Goal: Task Accomplishment & Management: Complete application form

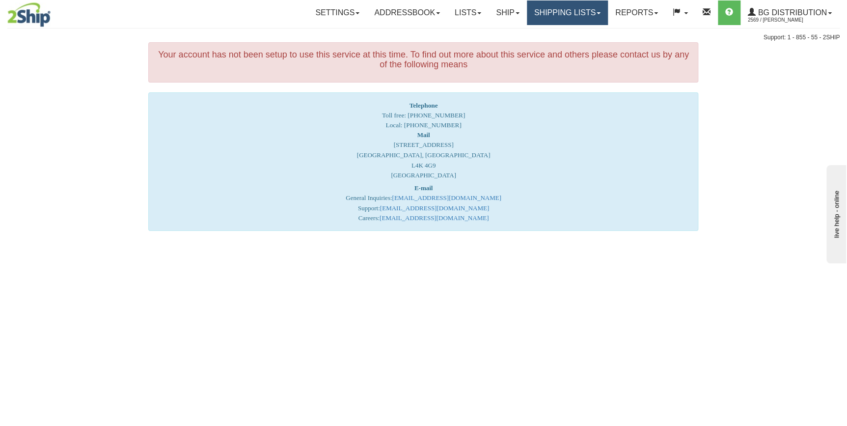
click at [554, 17] on link "Shipping lists" at bounding box center [567, 12] width 81 height 25
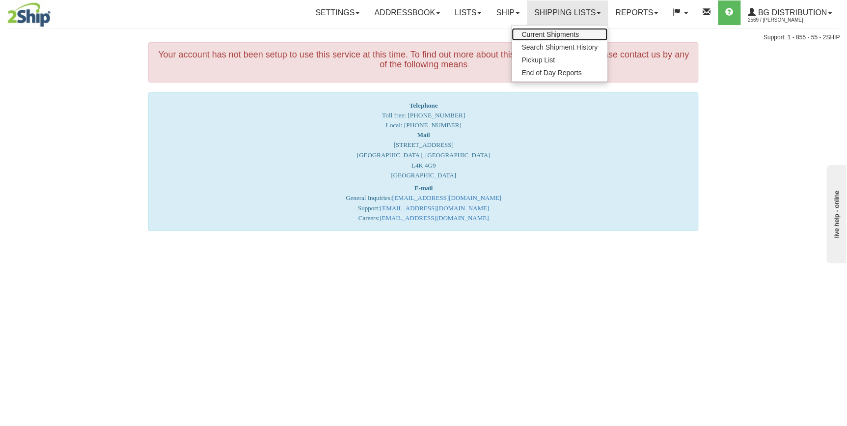
click at [548, 33] on span "Current Shipments" at bounding box center [550, 34] width 57 height 8
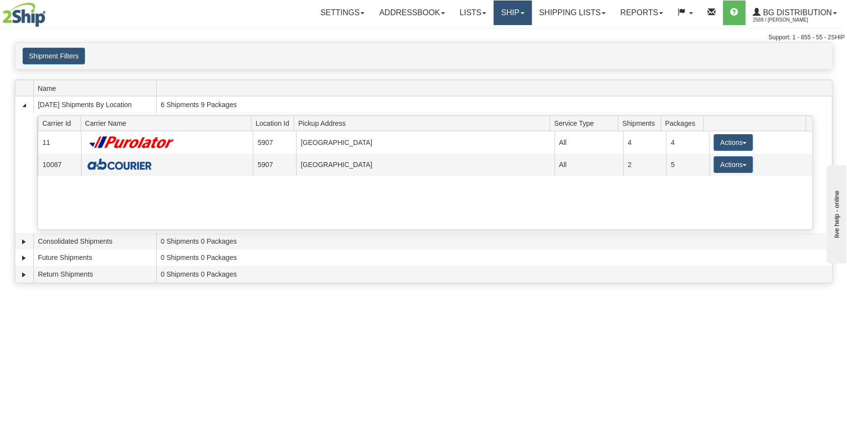
click at [516, 15] on link "Ship" at bounding box center [513, 12] width 38 height 25
click at [510, 37] on link "Ship Screen" at bounding box center [493, 34] width 78 height 13
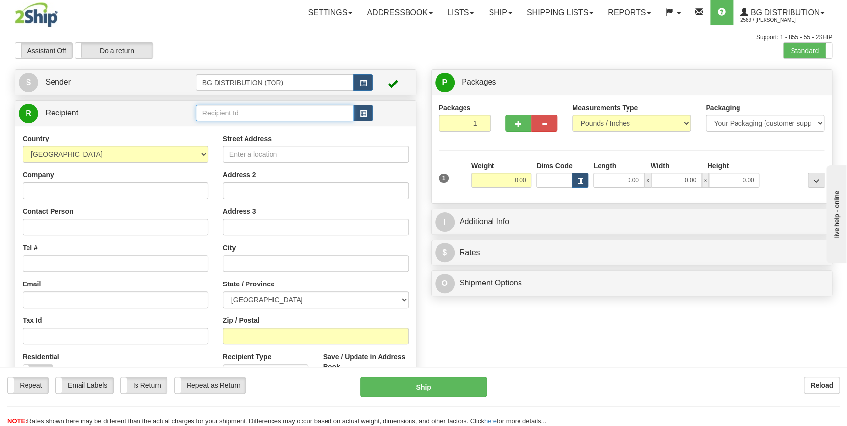
click at [239, 110] on input "text" at bounding box center [275, 113] width 158 height 17
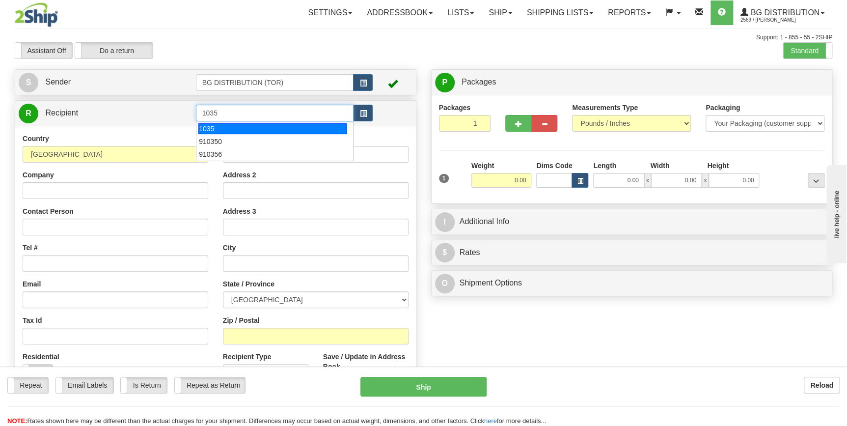
click at [255, 134] on li "1035" at bounding box center [274, 128] width 157 height 13
type input "1035"
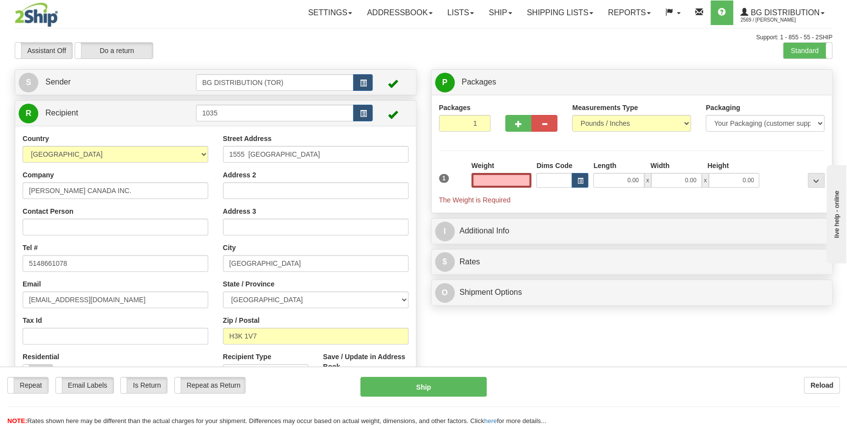
type input "0.00"
drag, startPoint x: 507, startPoint y: 182, endPoint x: 529, endPoint y: 178, distance: 22.9
click at [529, 178] on input "0.00" at bounding box center [502, 180] width 60 height 15
drag, startPoint x: 499, startPoint y: 177, endPoint x: 535, endPoint y: 177, distance: 36.3
click at [535, 177] on div "1 Weight 0.00 Dims Code 0.00" at bounding box center [632, 183] width 391 height 44
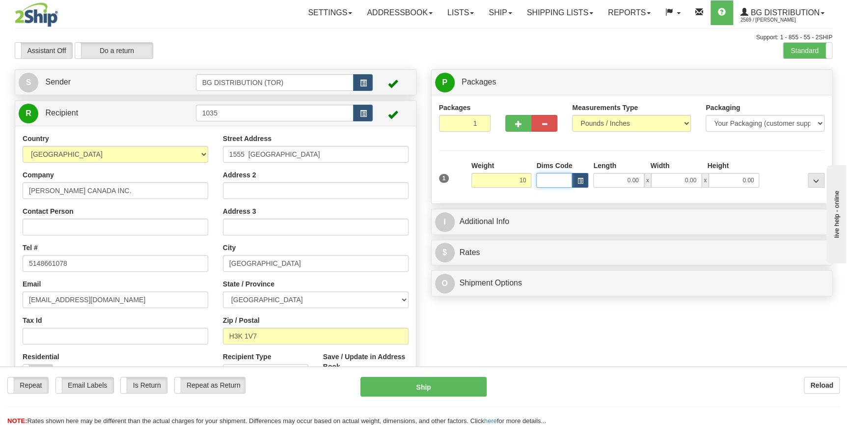
type input "10.00"
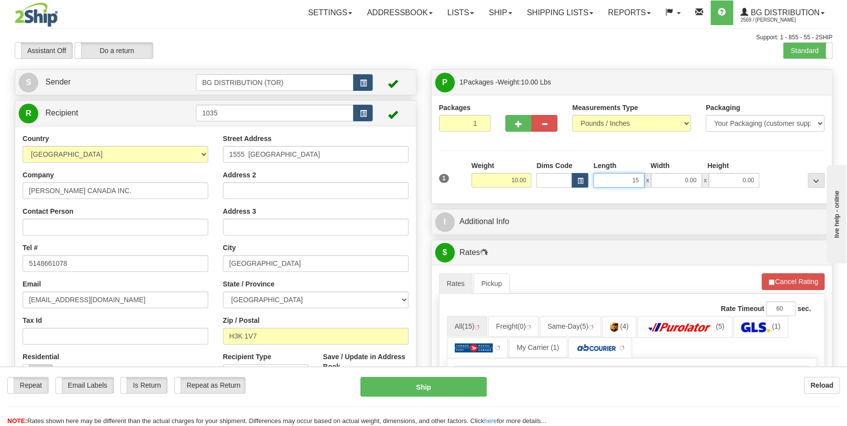
type input "15.00"
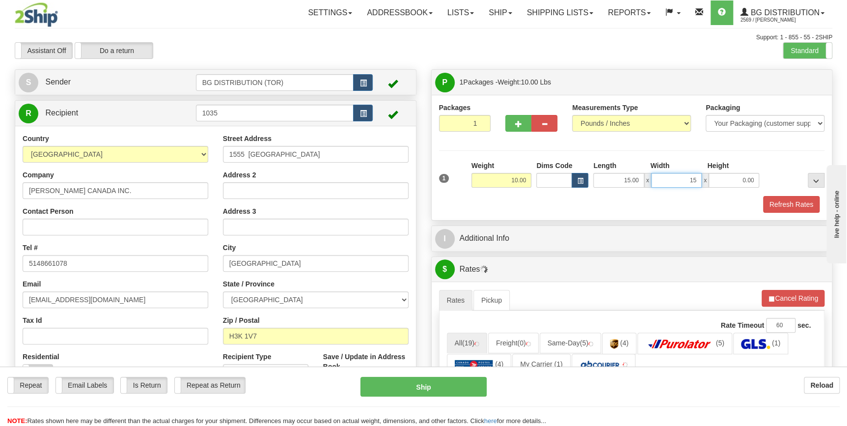
type input "15.00"
type input "12.00"
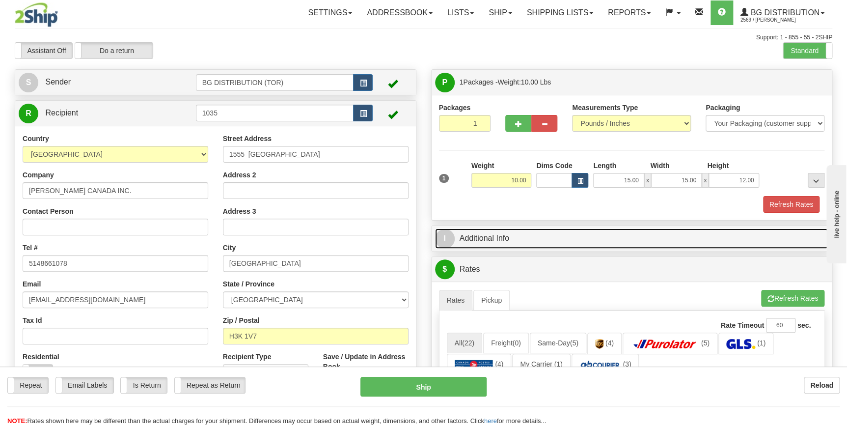
click at [510, 238] on link "I Additional Info" at bounding box center [632, 238] width 394 height 20
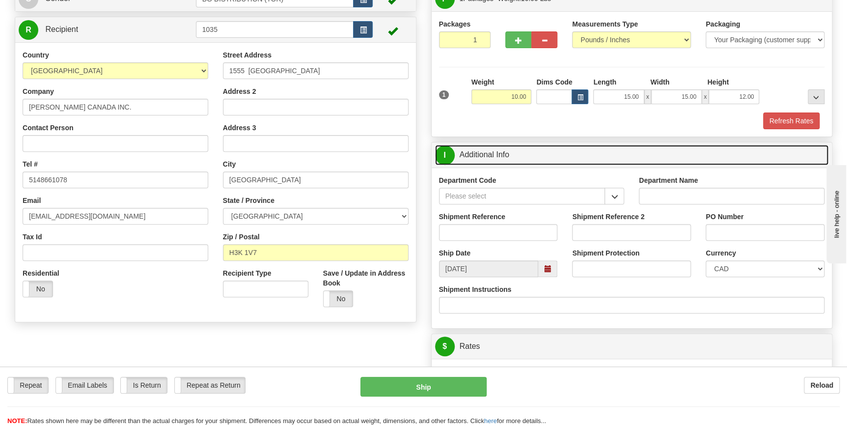
scroll to position [89, 0]
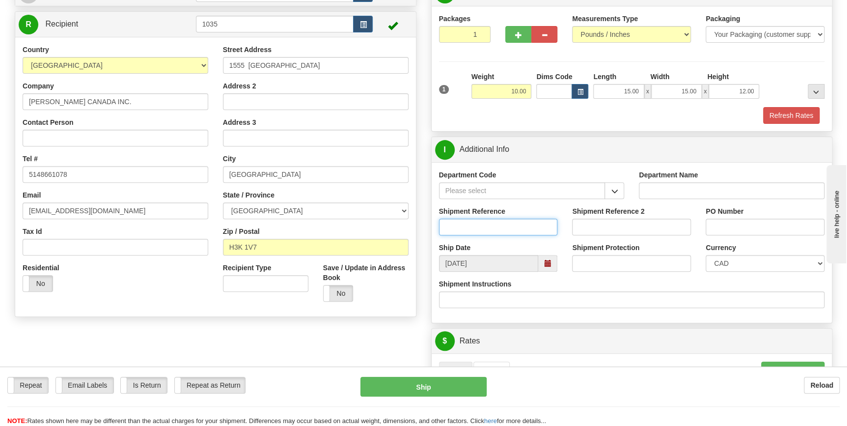
click at [485, 232] on input "Shipment Reference" at bounding box center [498, 227] width 119 height 17
paste input "70183173-00"
type input "70183173-00"
click at [721, 221] on input "PO Number" at bounding box center [765, 227] width 119 height 17
paste input "10016614"
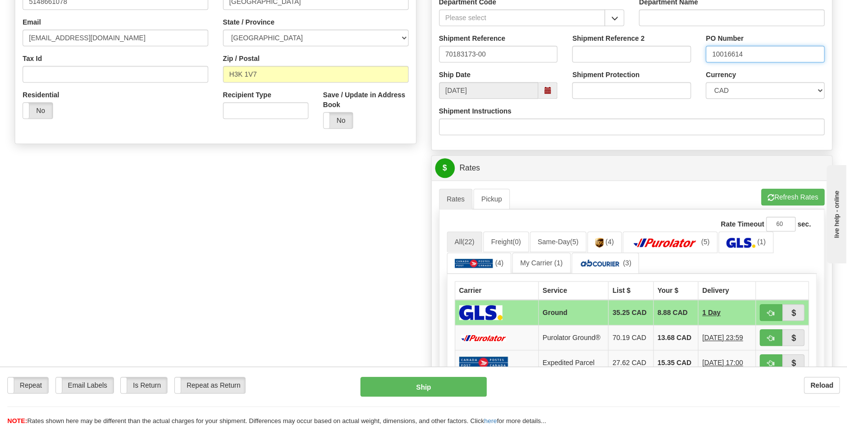
scroll to position [268, 0]
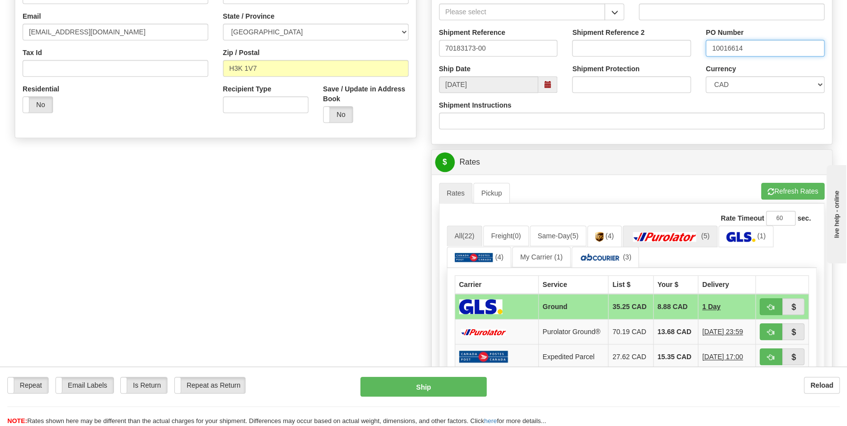
type input "10016614"
drag, startPoint x: 676, startPoint y: 233, endPoint x: 719, endPoint y: 249, distance: 45.4
click at [676, 233] on img at bounding box center [665, 237] width 69 height 10
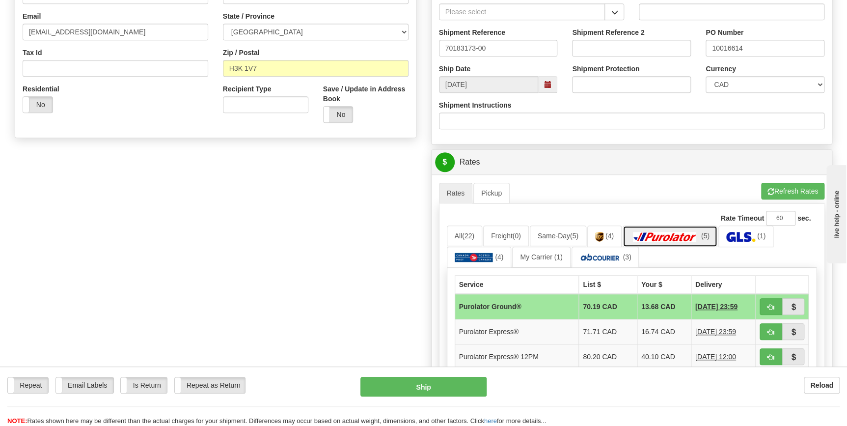
click at [653, 240] on img at bounding box center [665, 237] width 69 height 10
click at [785, 193] on button "Refresh Rates" at bounding box center [792, 191] width 63 height 17
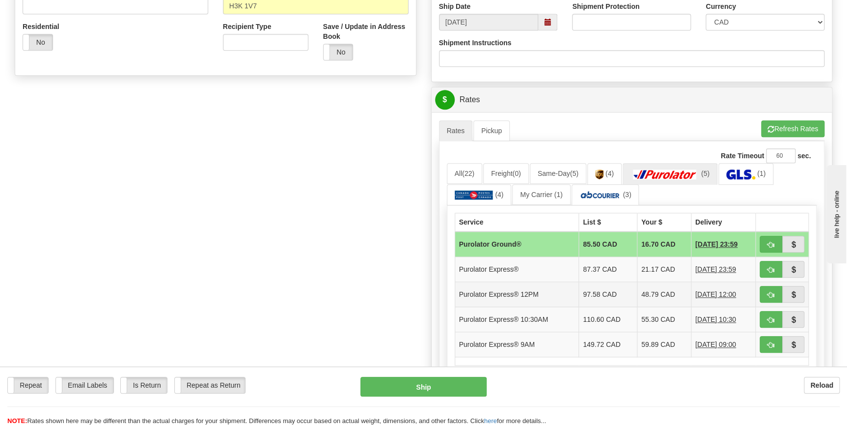
scroll to position [357, 0]
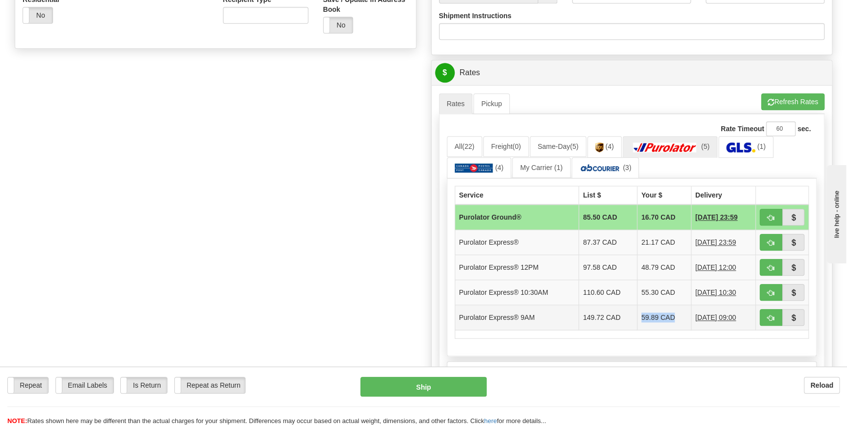
drag, startPoint x: 674, startPoint y: 313, endPoint x: 627, endPoint y: 313, distance: 47.2
click at [627, 313] on tr "Purolator Express® 9AM 149.72 CAD 59.89 CAD [DATE] 09:00" at bounding box center [632, 317] width 354 height 25
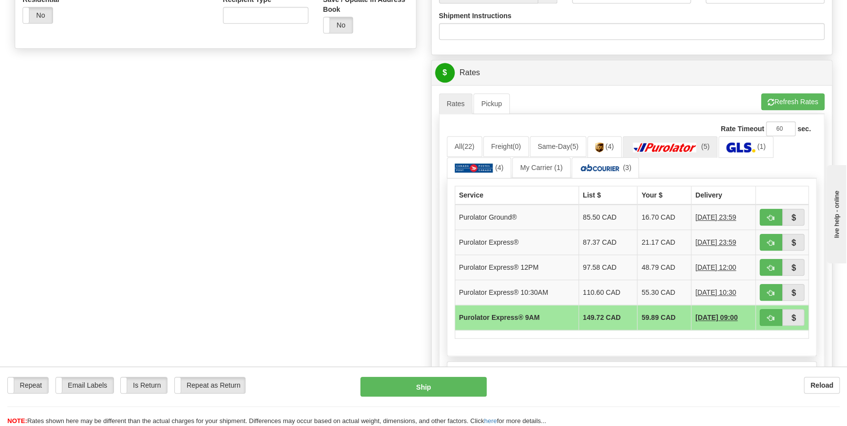
drag, startPoint x: 627, startPoint y: 313, endPoint x: 634, endPoint y: 341, distance: 29.3
click at [634, 341] on div "Service List $ Your $ Delivery Purolator Ground® 85.50 CAD 16.70 CAD [DATE] 23:…" at bounding box center [632, 267] width 370 height 178
click at [638, 325] on td "59.89 CAD" at bounding box center [665, 317] width 54 height 25
click at [671, 288] on td "55.30 CAD" at bounding box center [665, 292] width 54 height 25
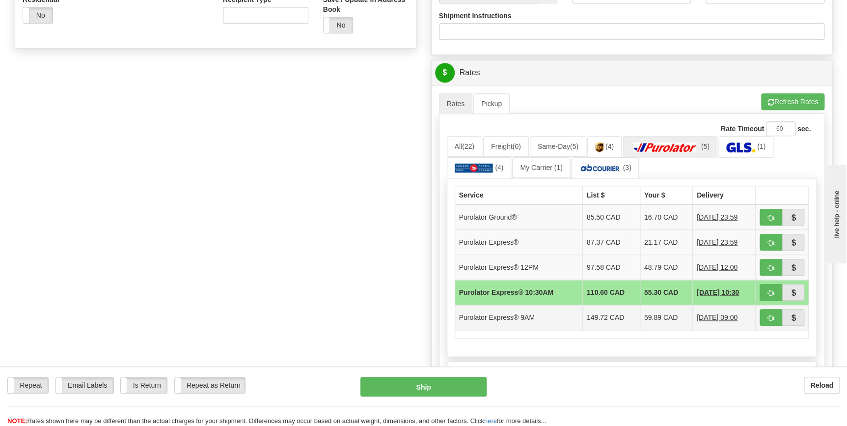
click at [652, 316] on td "59.89 CAD" at bounding box center [666, 317] width 53 height 25
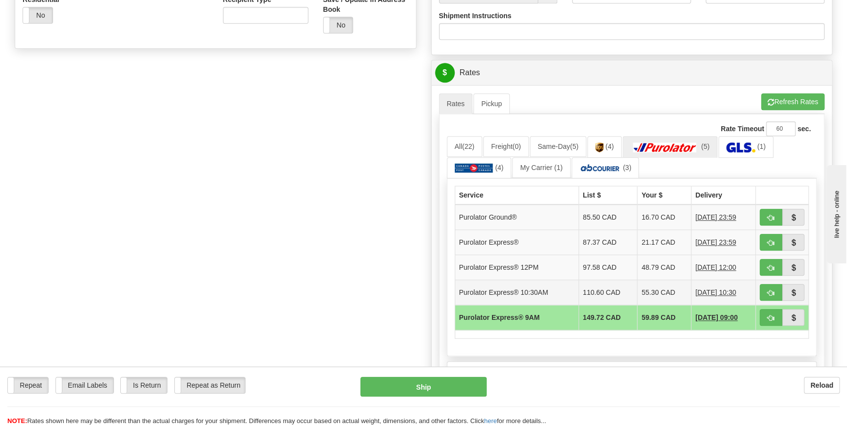
click at [648, 292] on td "55.30 CAD" at bounding box center [665, 292] width 54 height 25
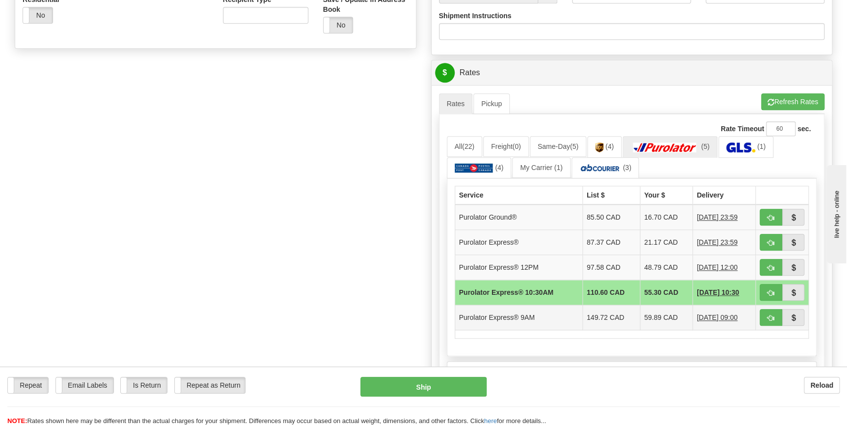
click at [653, 308] on td "59.89 CAD" at bounding box center [666, 317] width 53 height 25
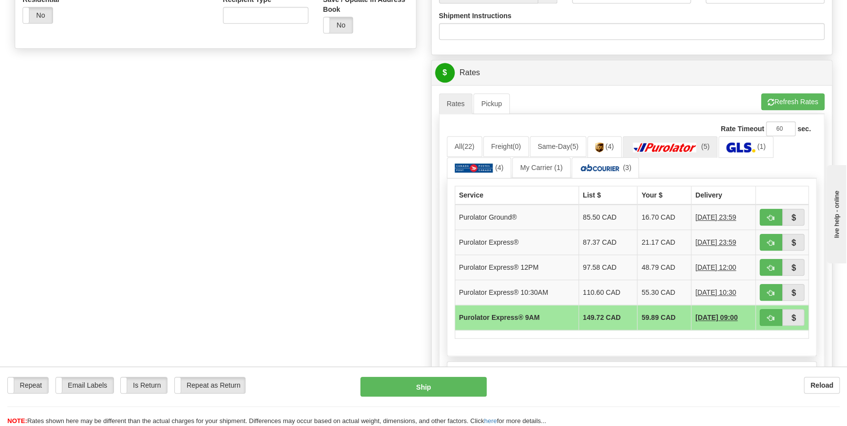
click at [654, 314] on td "59.89 CAD" at bounding box center [665, 317] width 54 height 25
click at [765, 314] on button "button" at bounding box center [771, 317] width 23 height 17
type input "200"
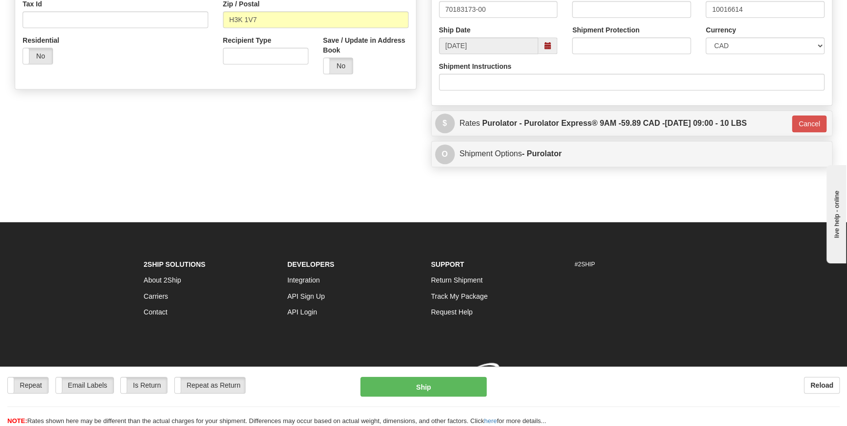
scroll to position [330, 0]
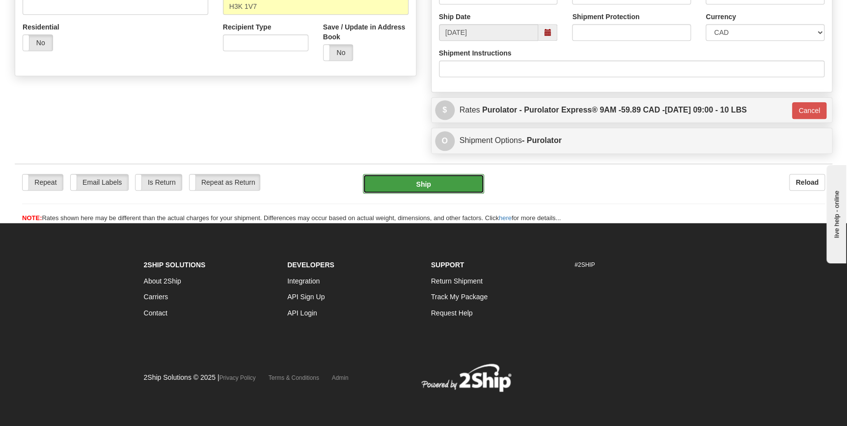
click at [446, 182] on button "Ship" at bounding box center [423, 184] width 121 height 20
click at [432, 187] on button "Ship" at bounding box center [423, 184] width 121 height 20
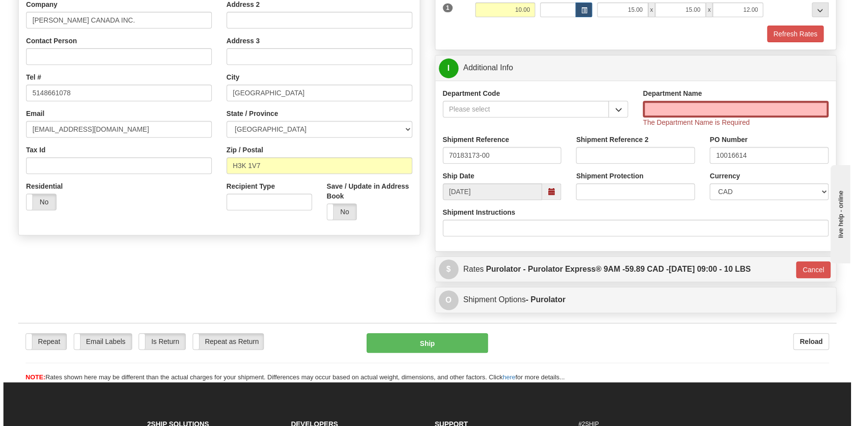
scroll to position [151, 0]
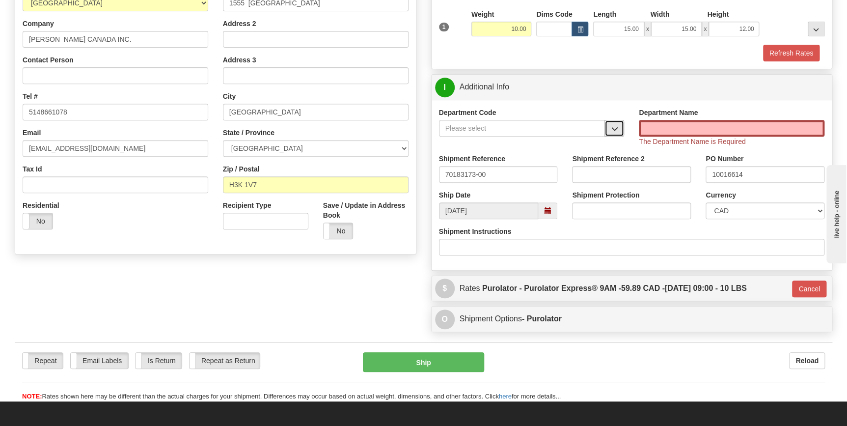
click at [618, 131] on button "button" at bounding box center [615, 128] width 20 height 17
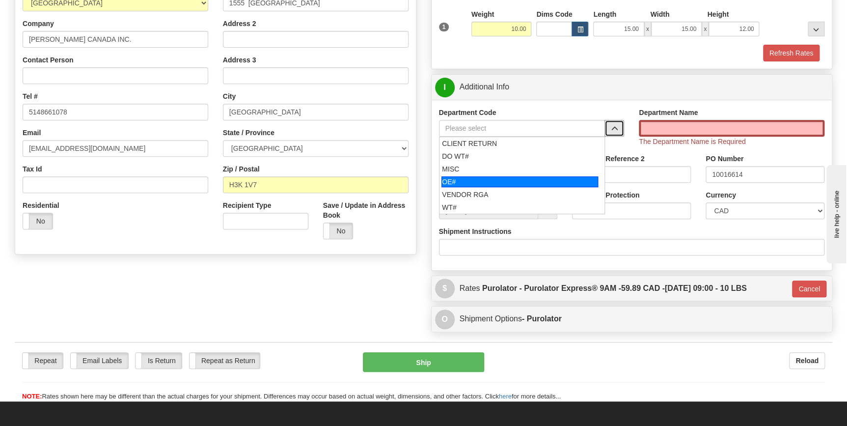
click at [528, 177] on div "OE#" at bounding box center [520, 181] width 157 height 11
type input "OE#"
type input "ORDERS"
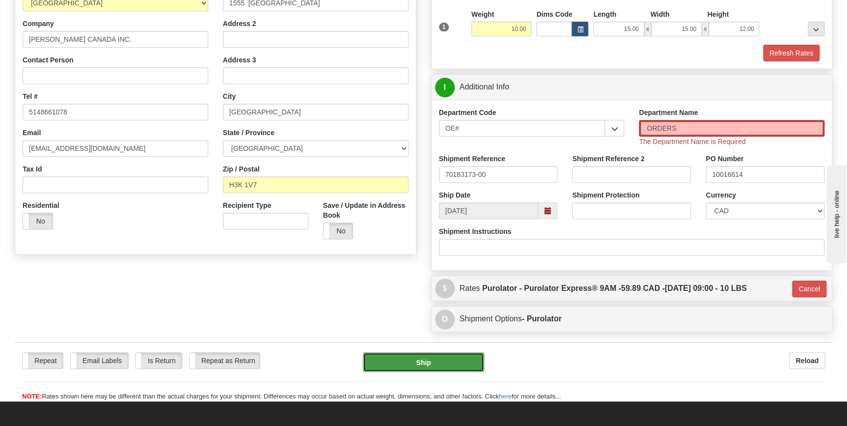
click at [459, 366] on button "Ship" at bounding box center [423, 362] width 121 height 20
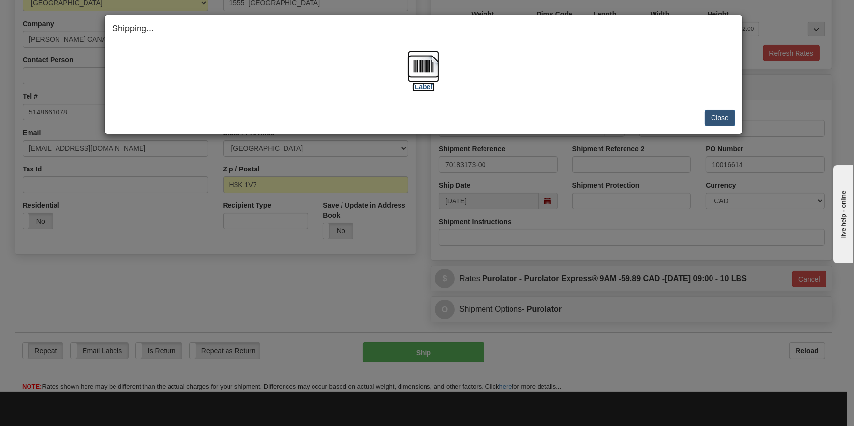
click at [418, 73] on img at bounding box center [423, 66] width 31 height 31
